Goal: Transaction & Acquisition: Purchase product/service

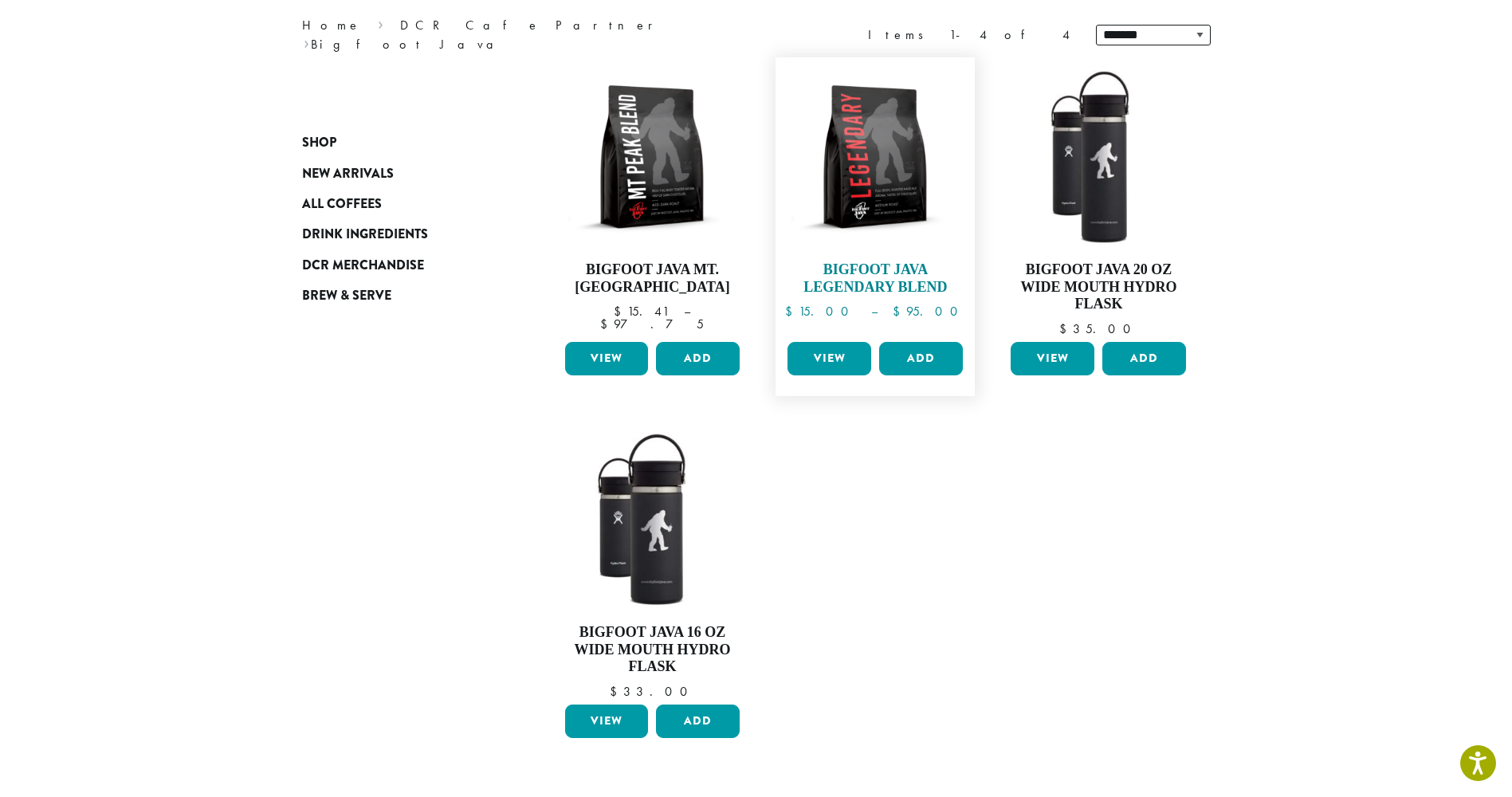
scroll to position [239, 0]
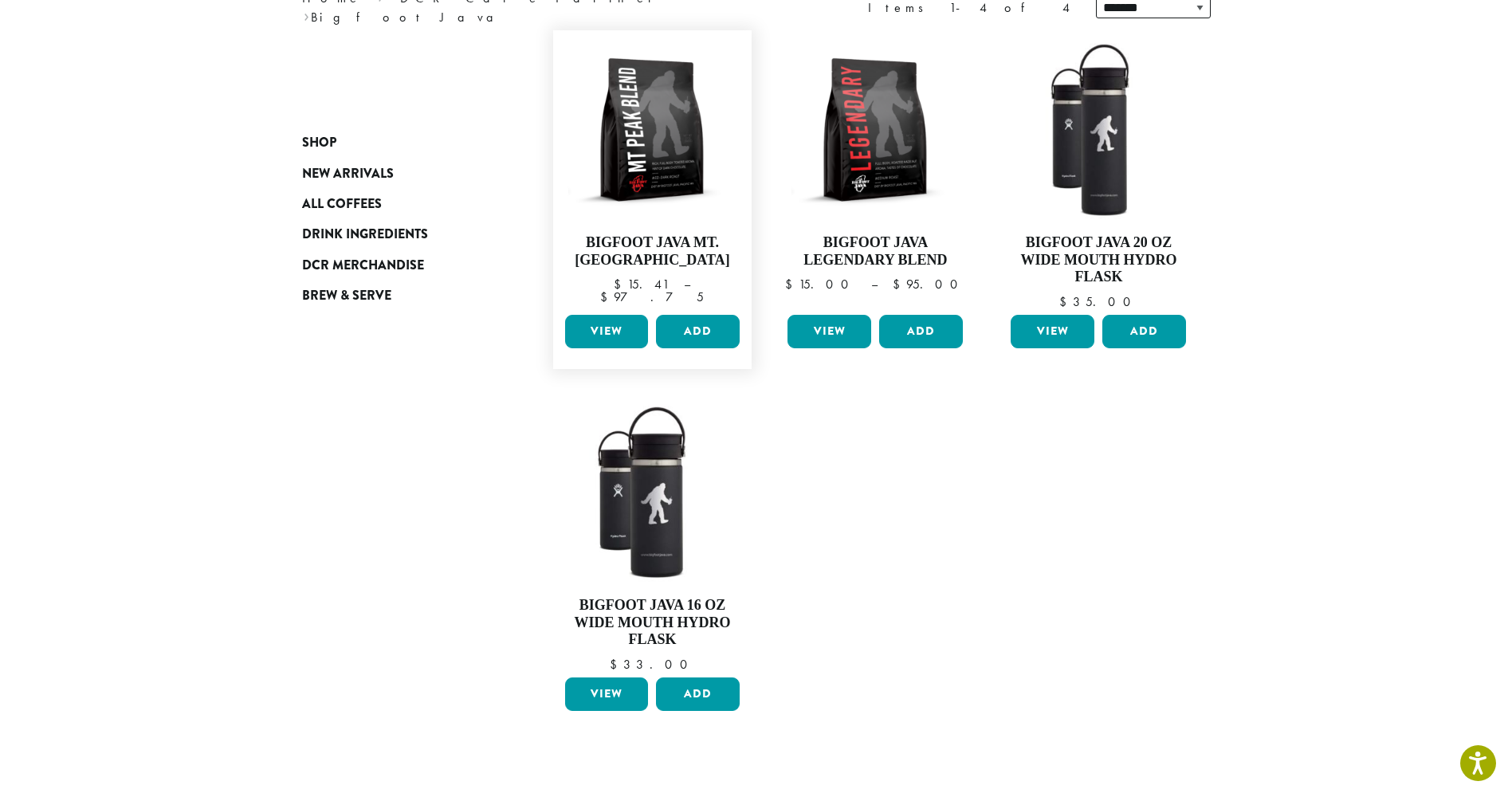
click at [605, 328] on link "View" at bounding box center [607, 332] width 84 height 34
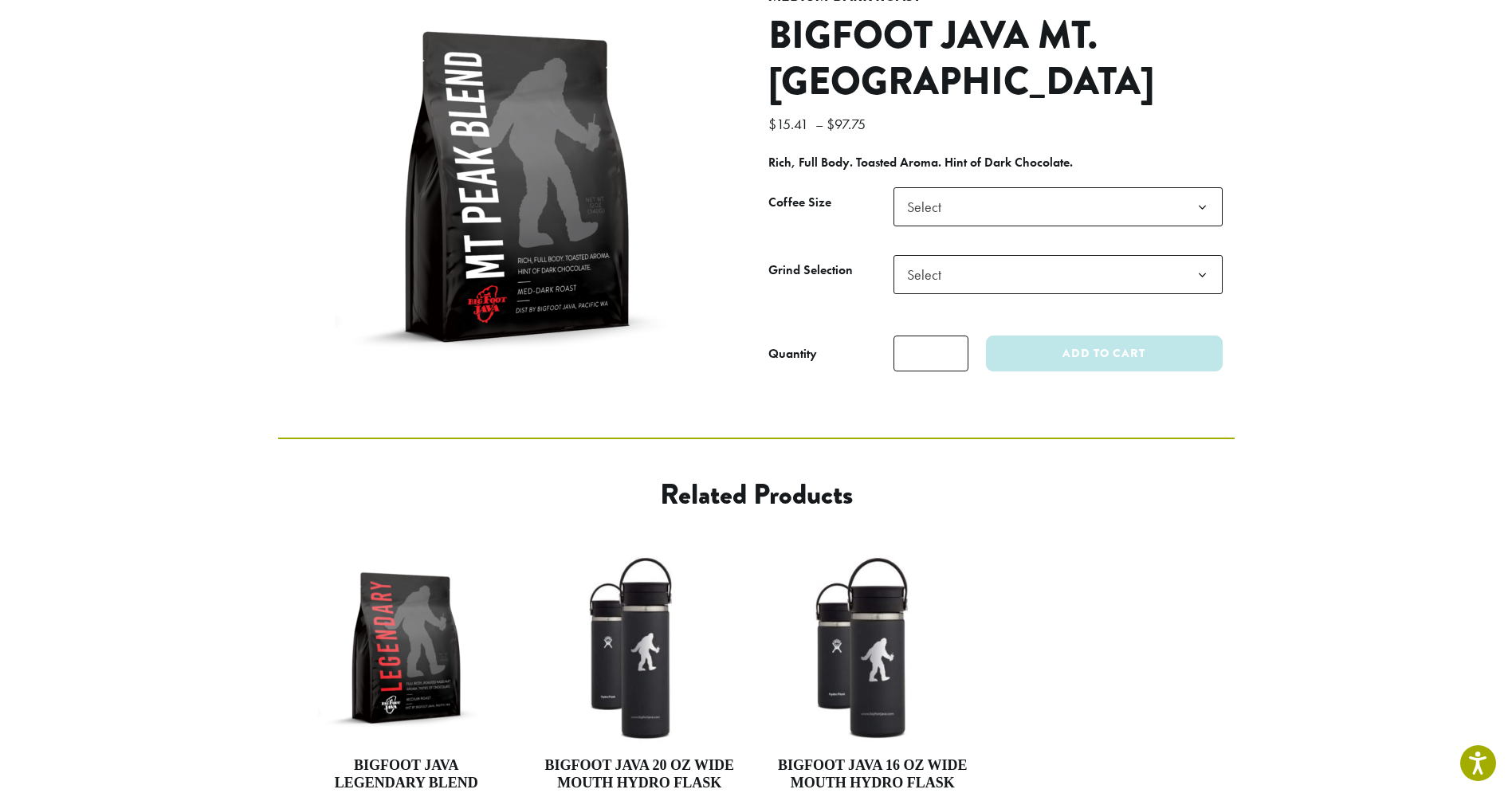
scroll to position [239, 0]
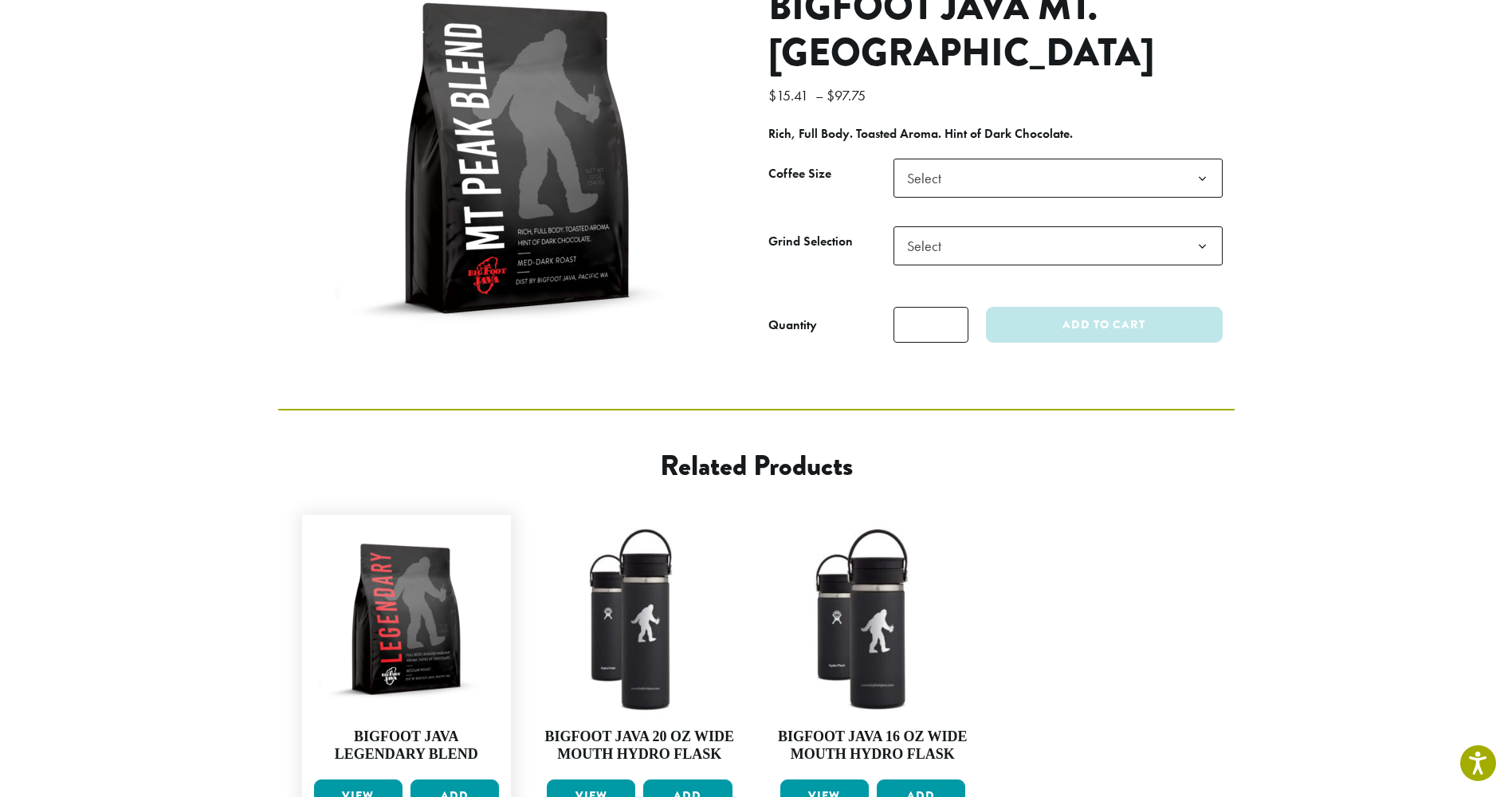
click at [379, 780] on link "View" at bounding box center [358, 797] width 89 height 34
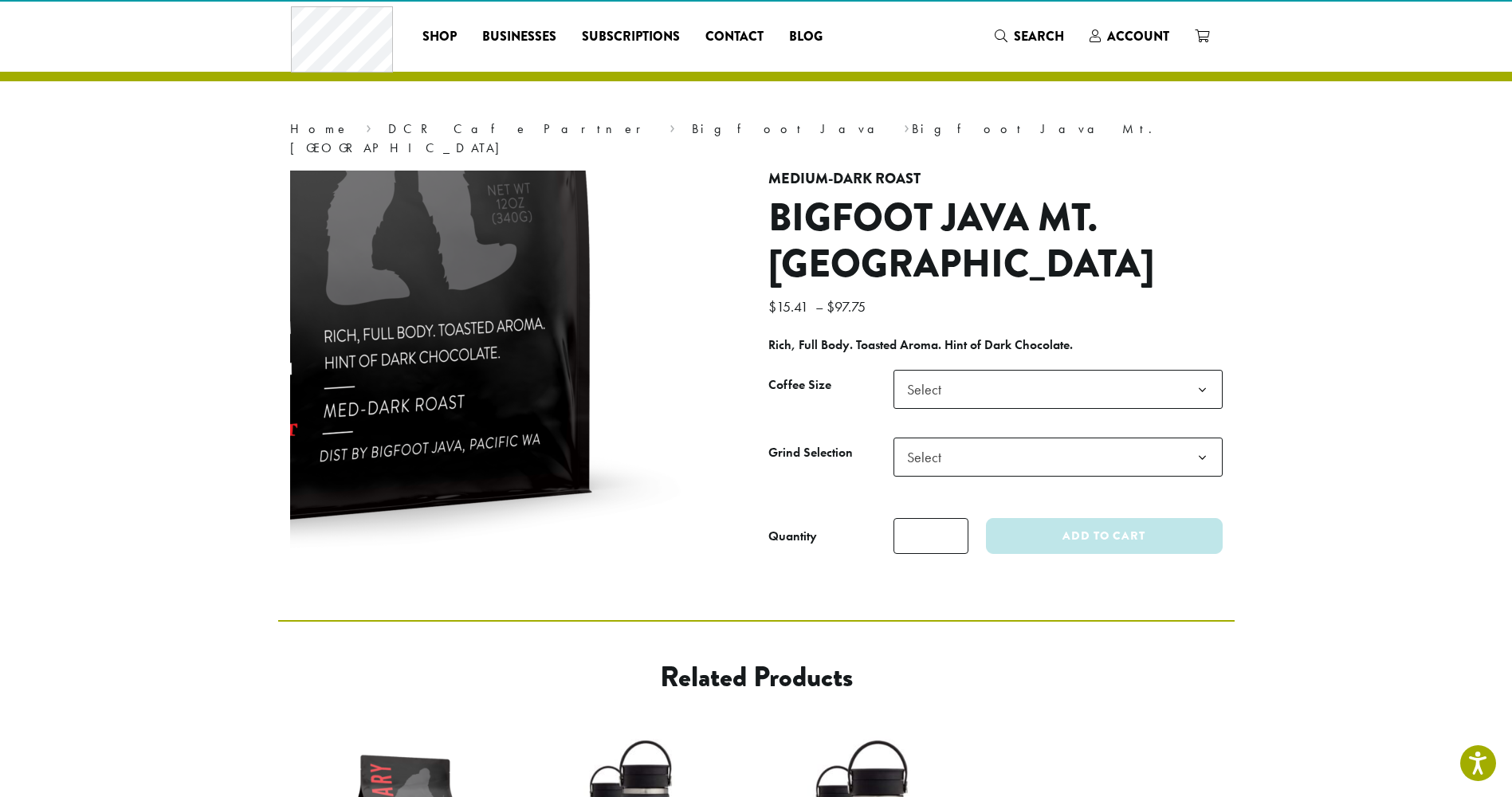
scroll to position [0, 0]
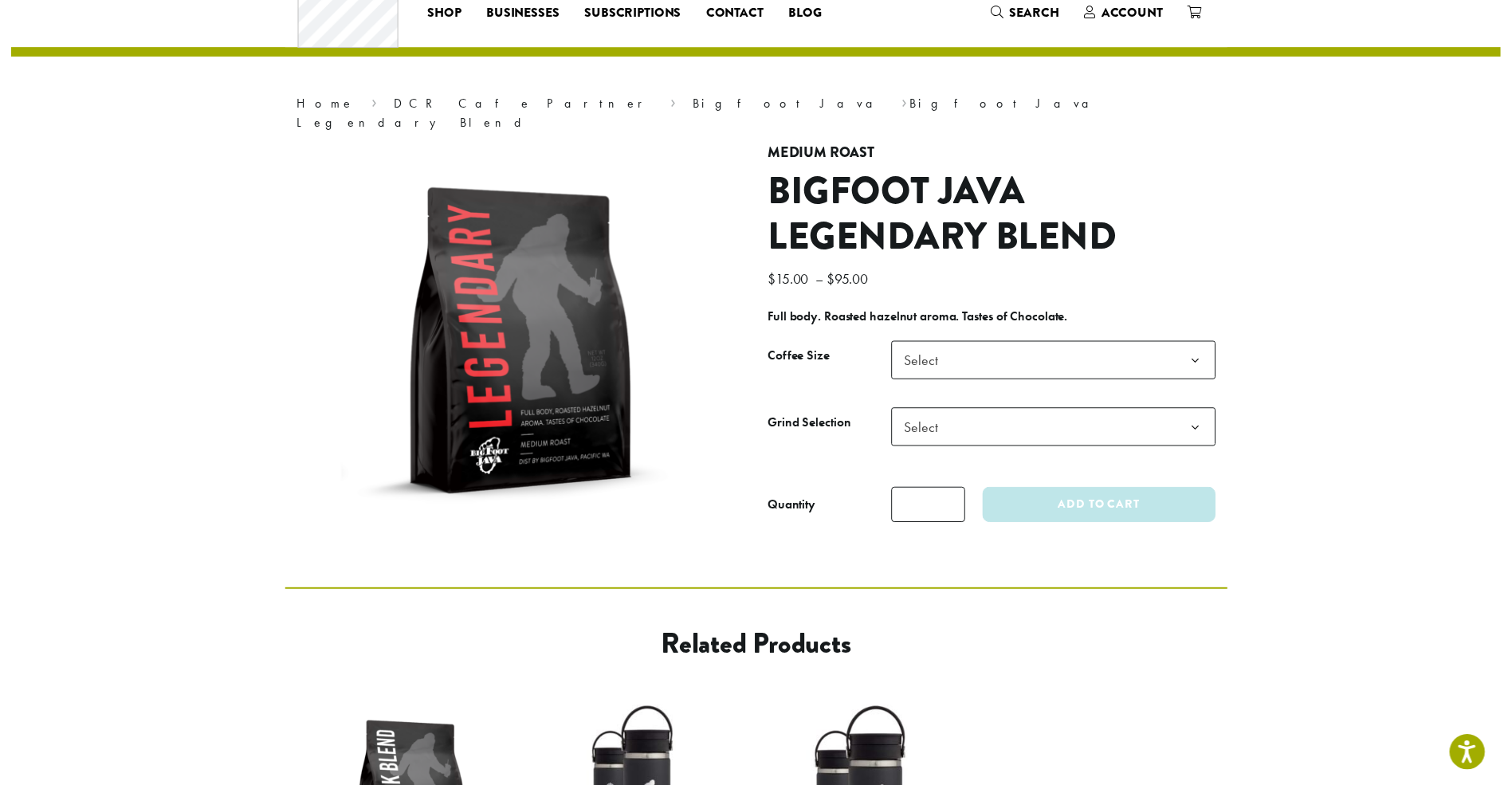
scroll to position [80, 0]
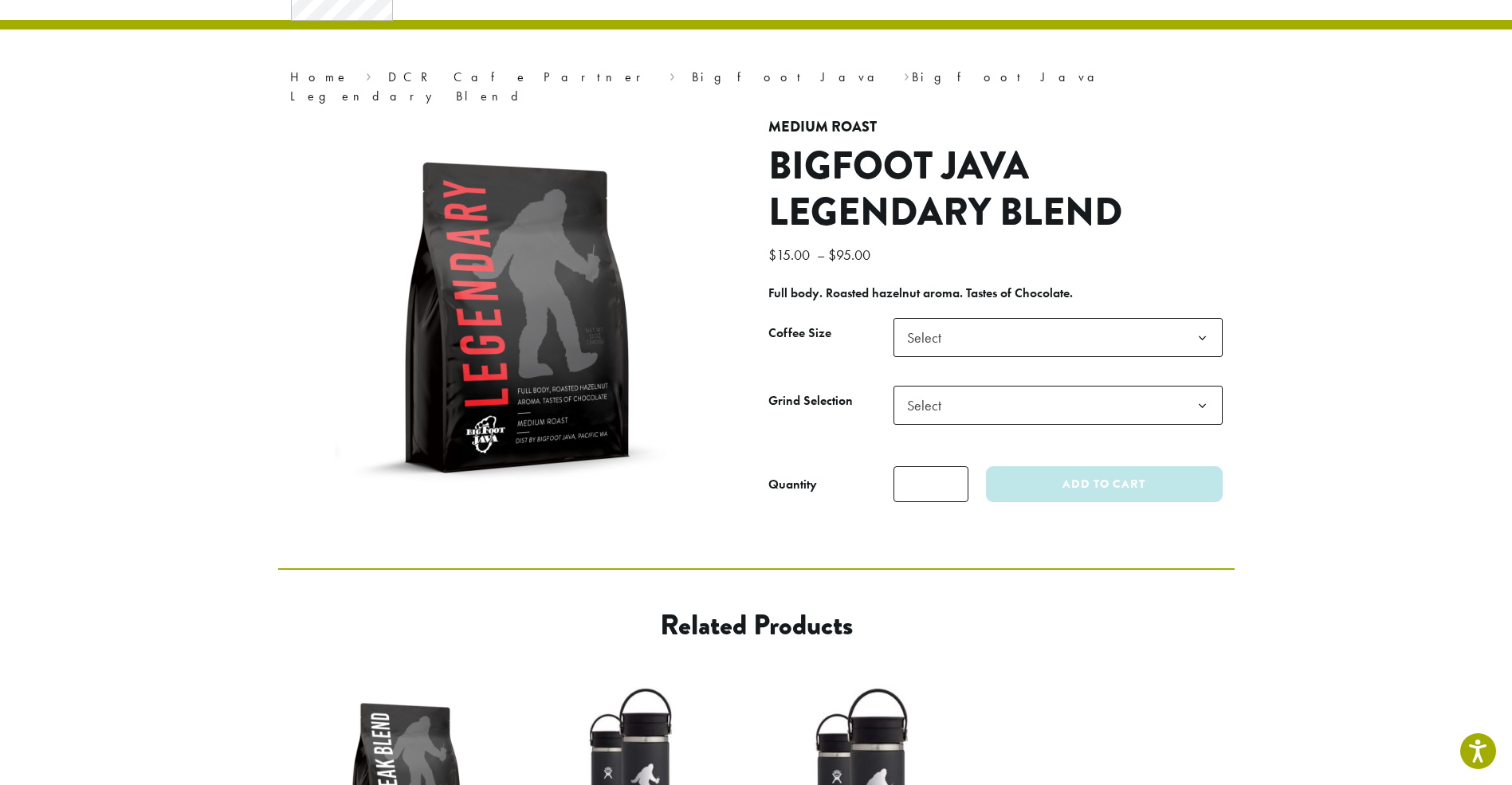
click at [987, 331] on span "Select" at bounding box center [1058, 337] width 329 height 39
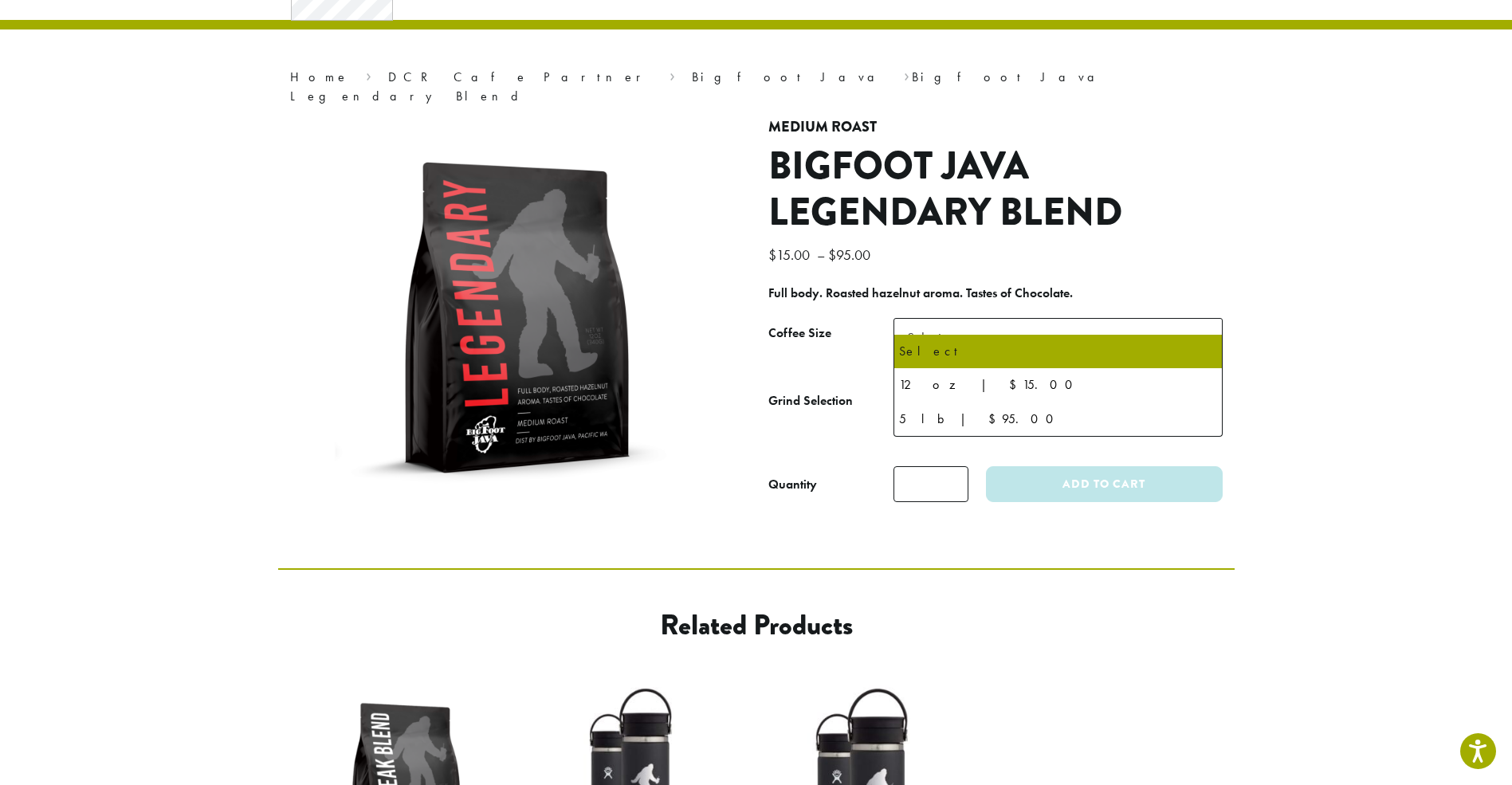
click at [1321, 260] on section "**********" at bounding box center [756, 259] width 1512 height 618
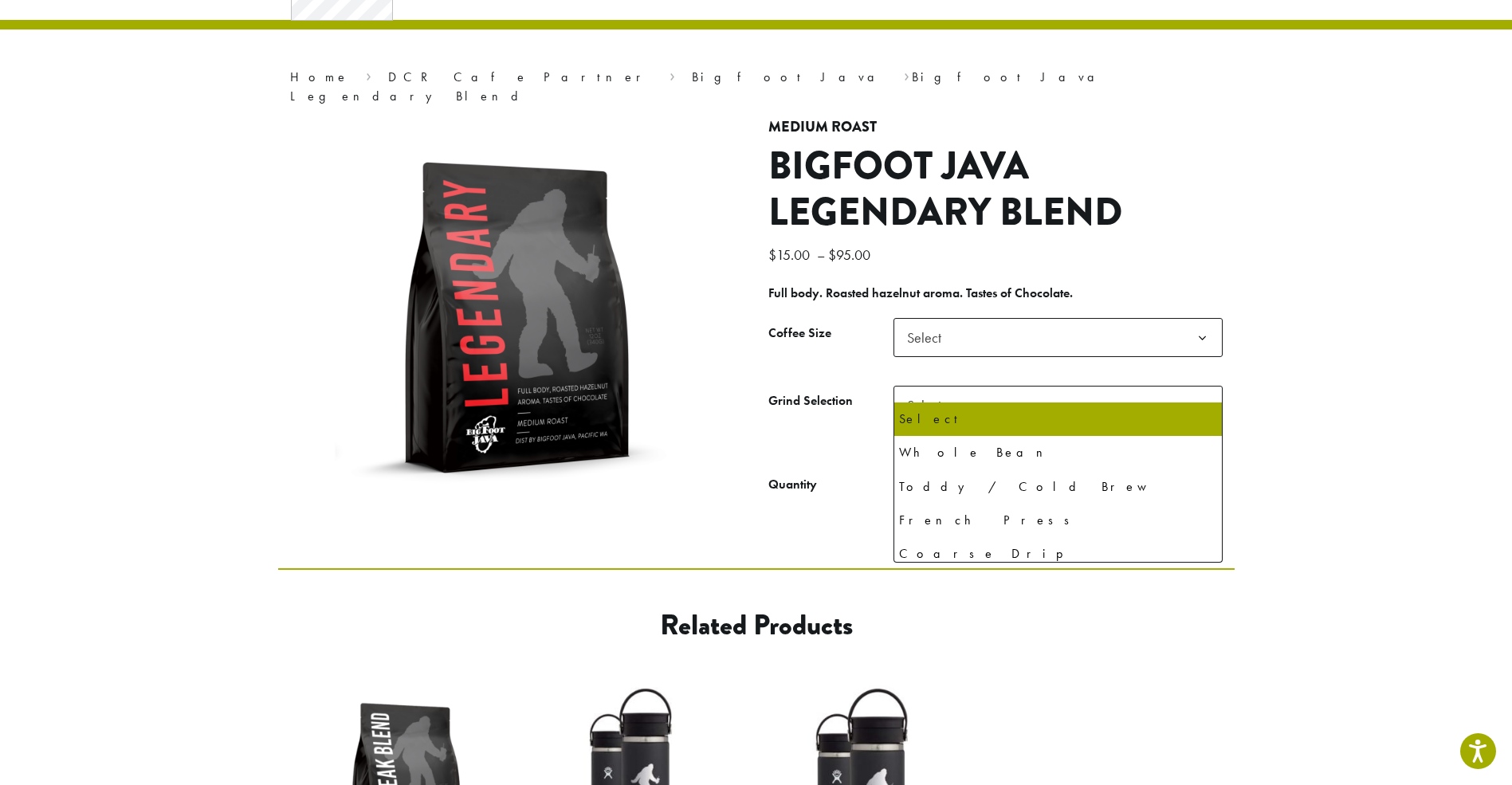
click at [1193, 387] on b at bounding box center [1202, 406] width 39 height 39
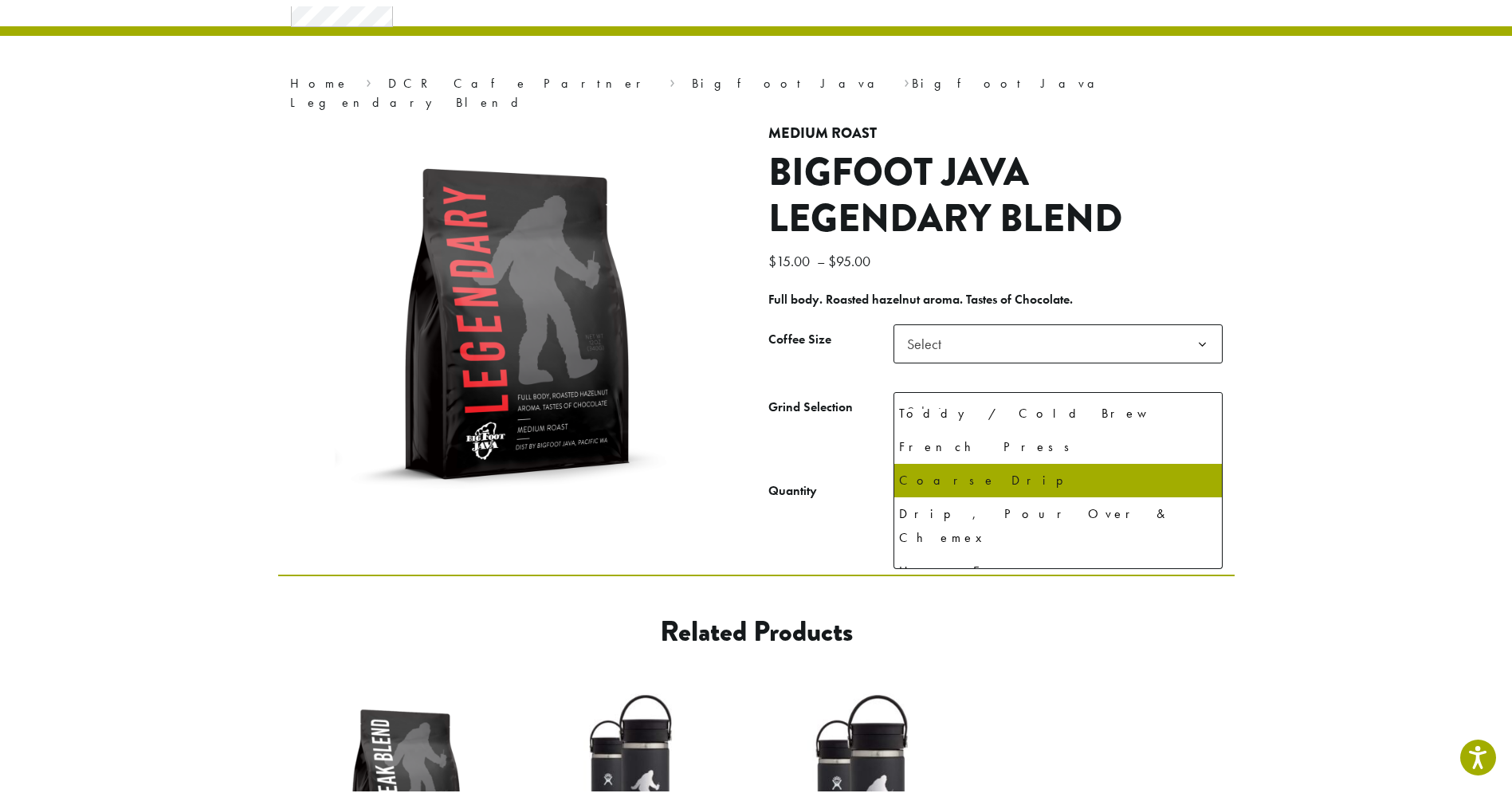
scroll to position [110, 0]
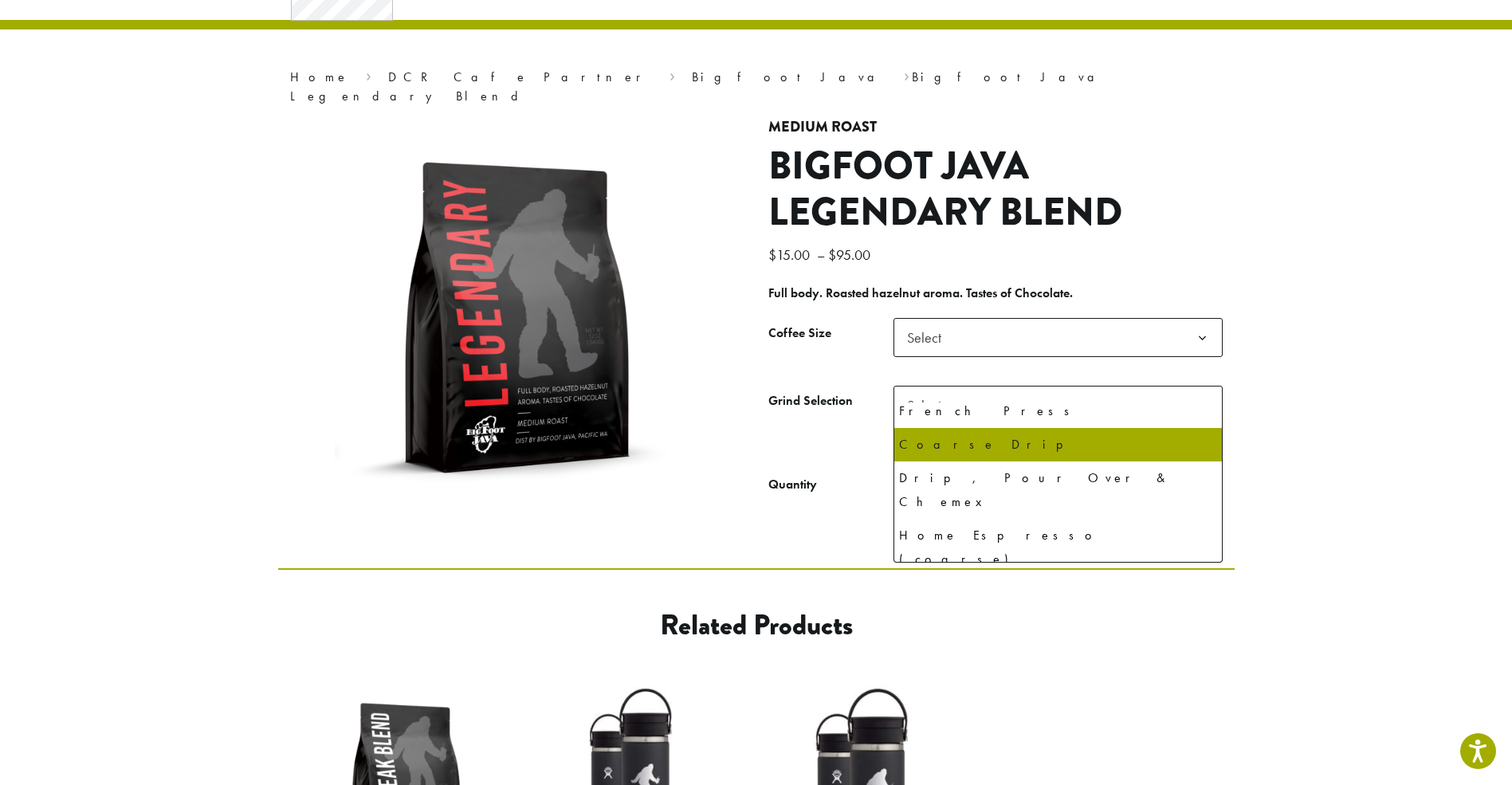
click at [1350, 391] on section "**********" at bounding box center [756, 259] width 1512 height 618
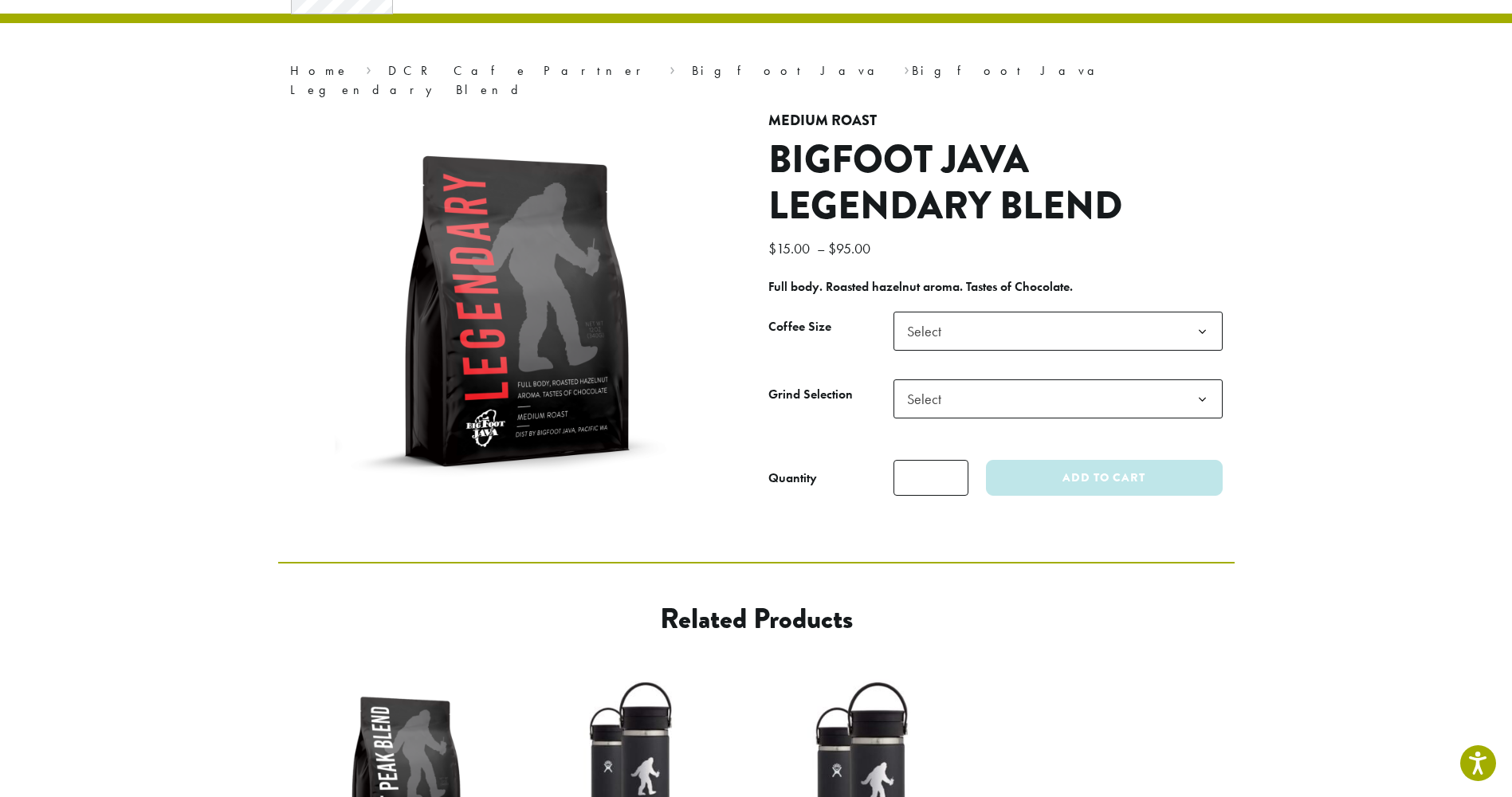
scroll to position [80, 0]
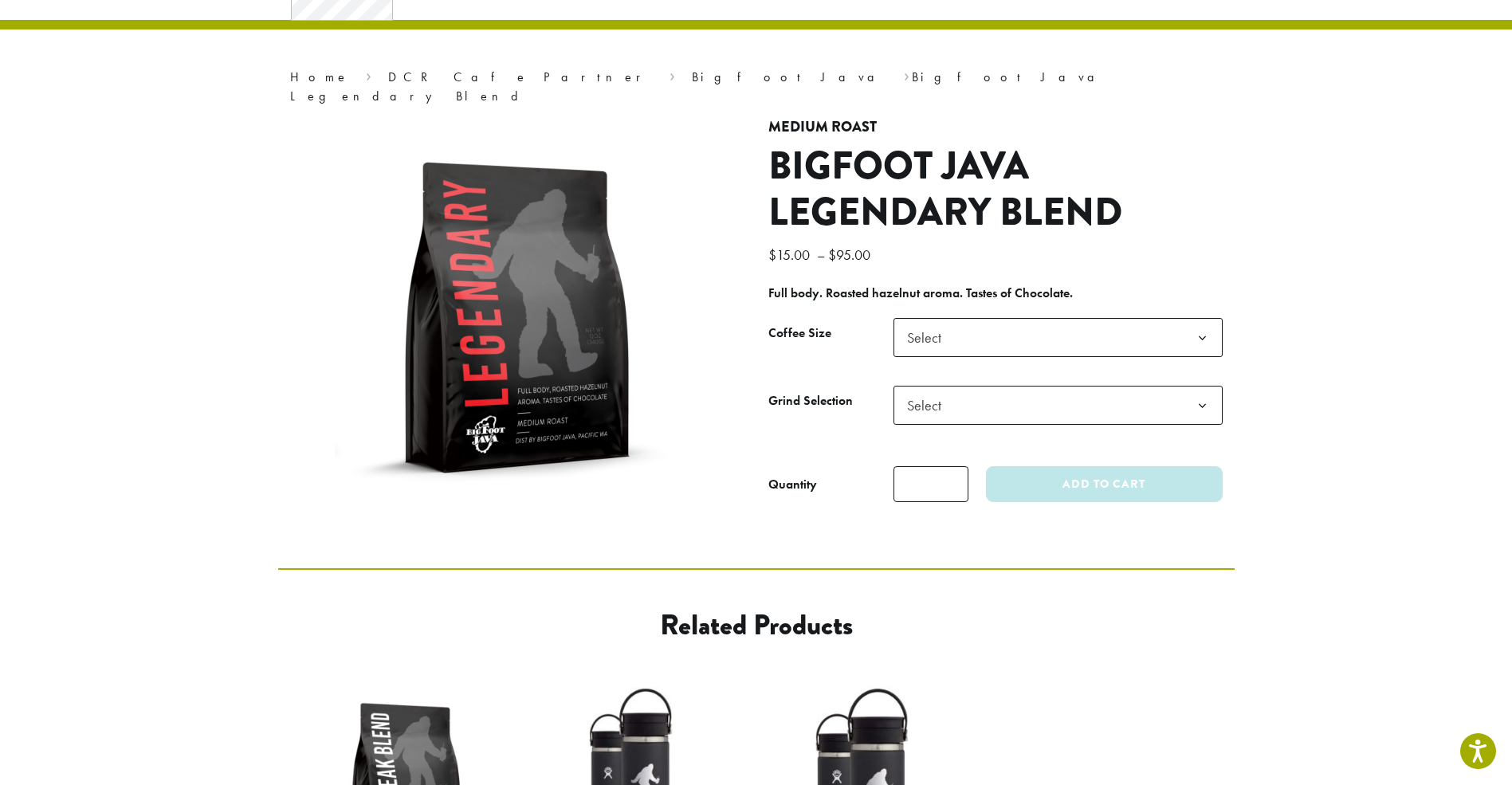
click at [1139, 332] on span "Select" at bounding box center [1058, 337] width 329 height 39
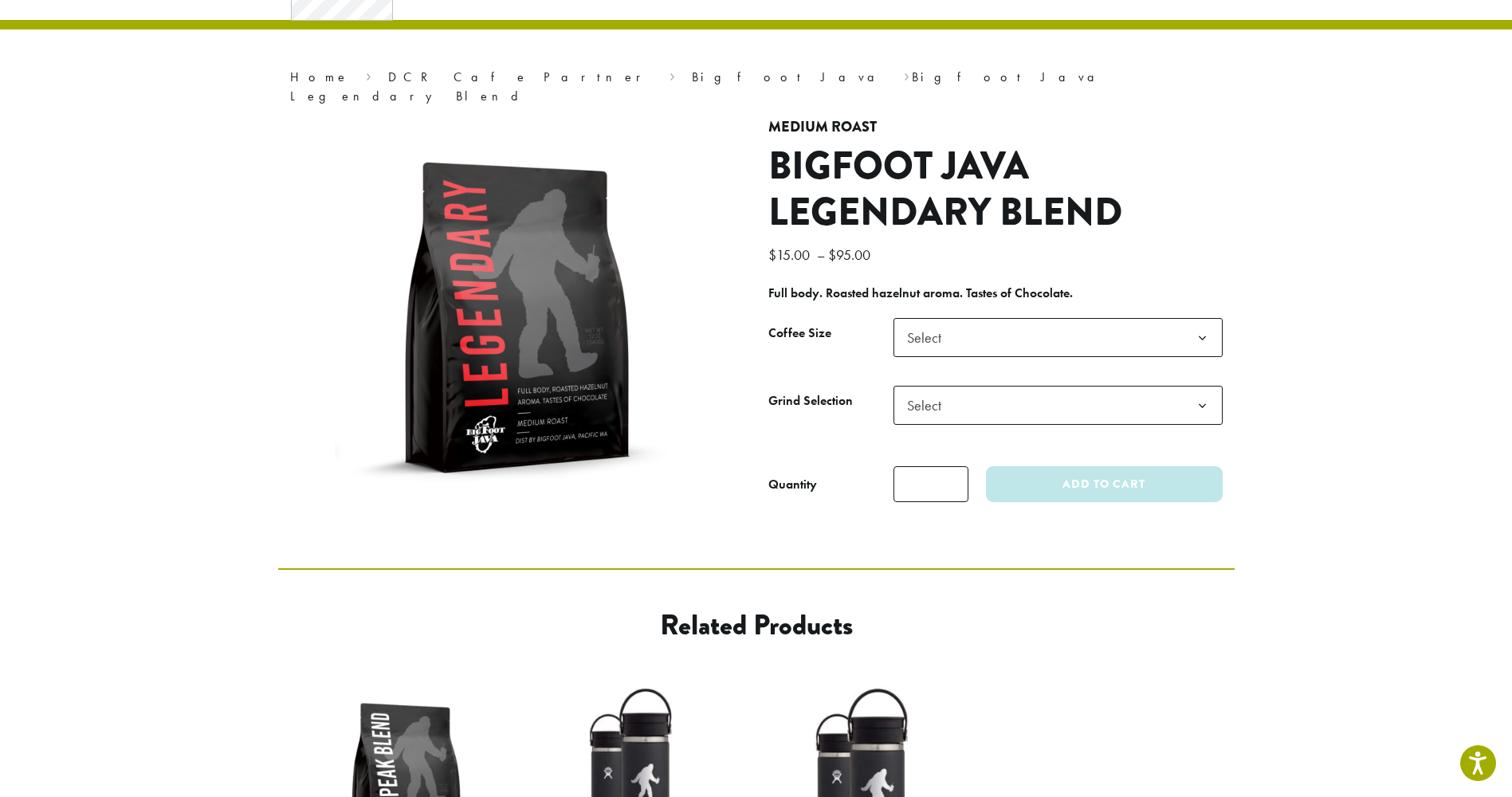
click at [1151, 318] on span "Select" at bounding box center [1058, 337] width 329 height 39
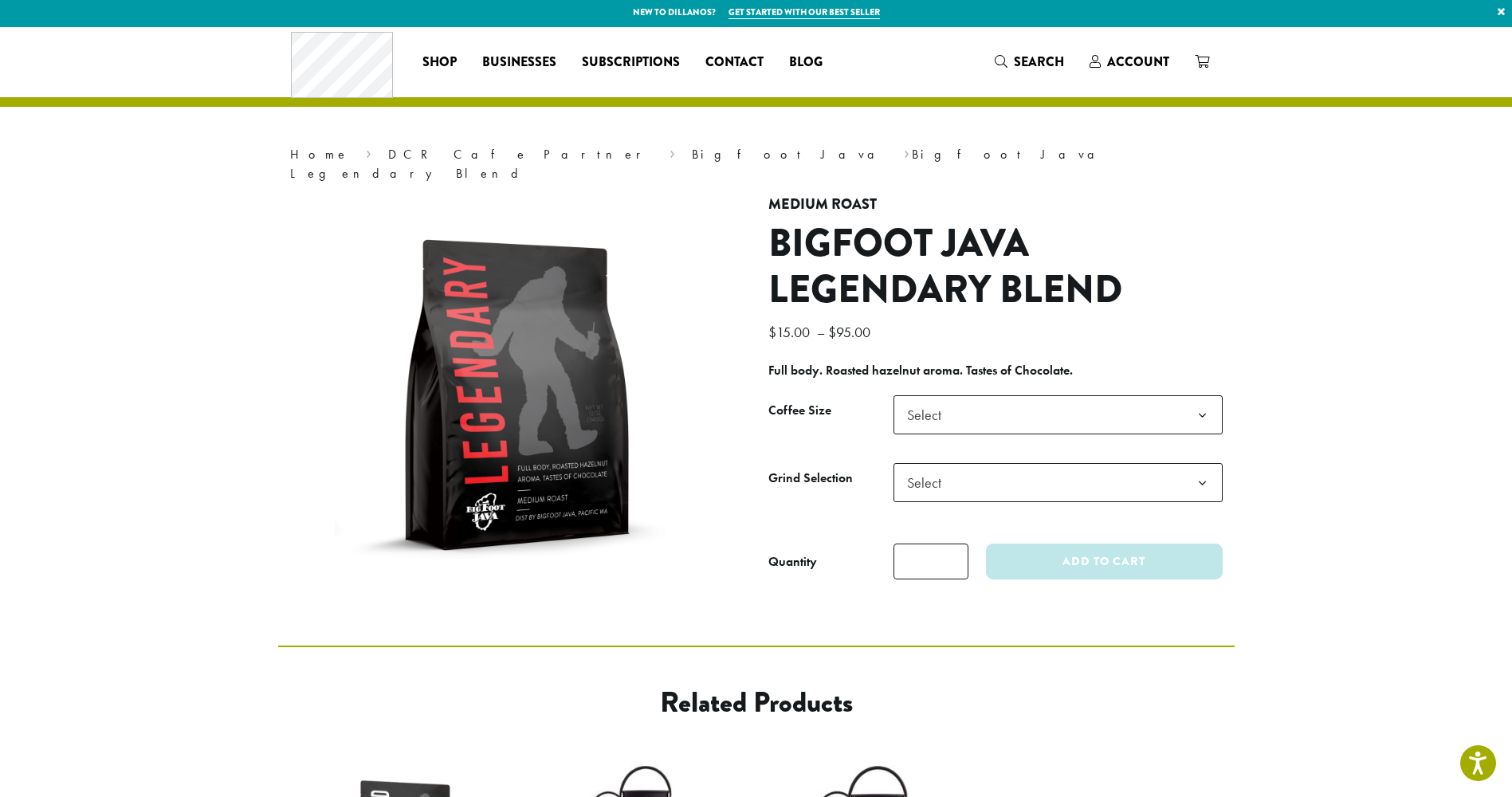
scroll to position [0, 0]
